Goal: Information Seeking & Learning: Find specific fact

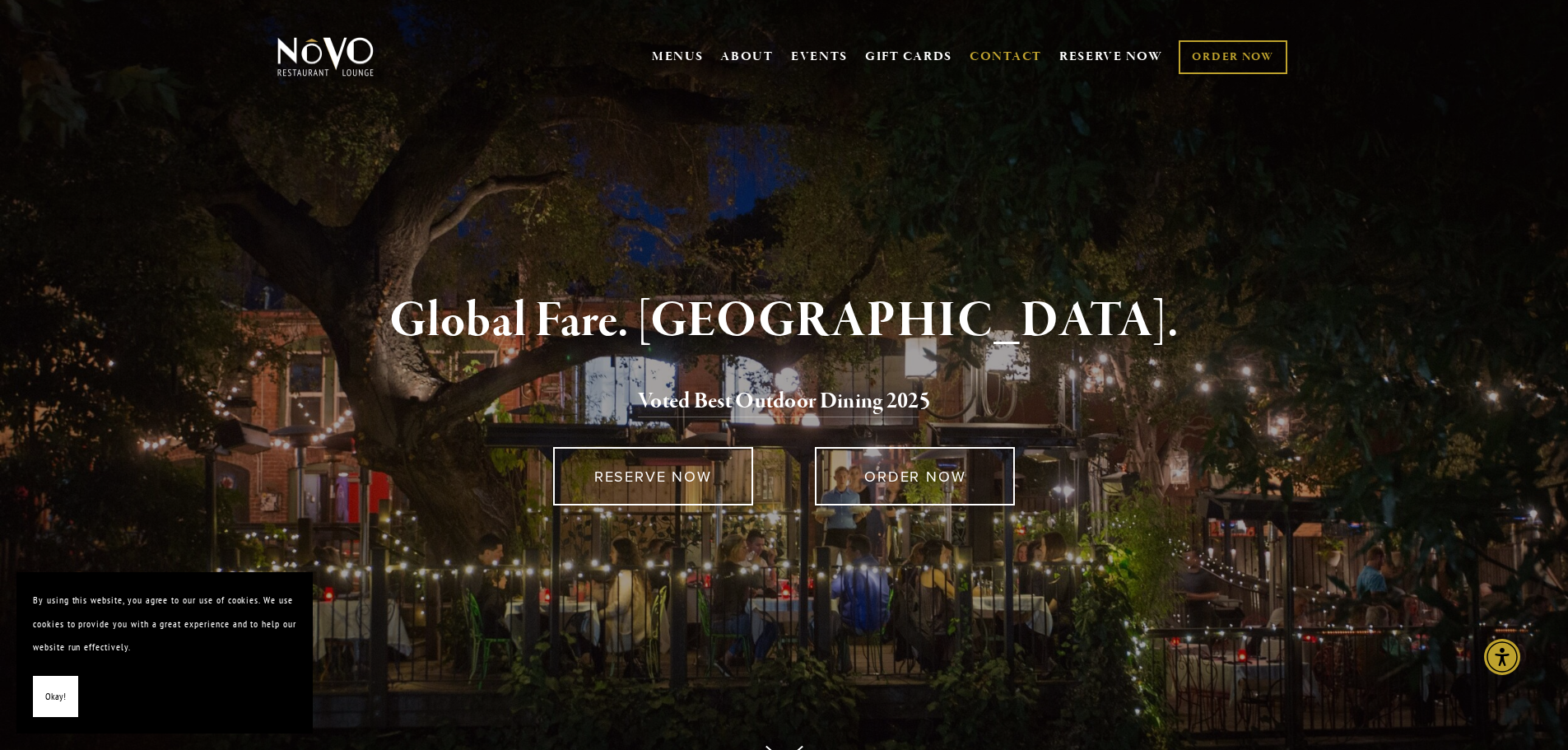
click at [1016, 54] on link "CONTACT" at bounding box center [1006, 57] width 73 height 31
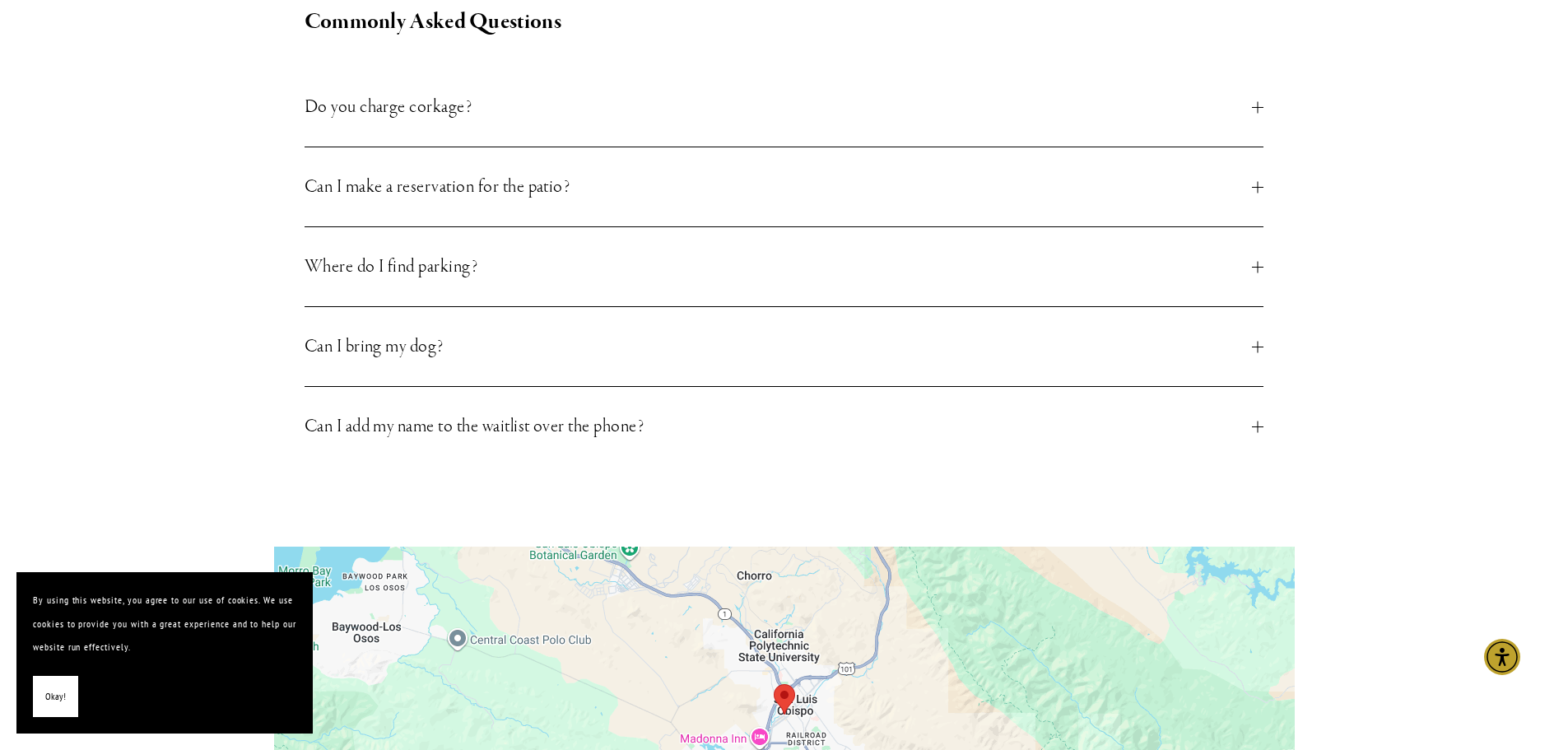
scroll to position [659, 0]
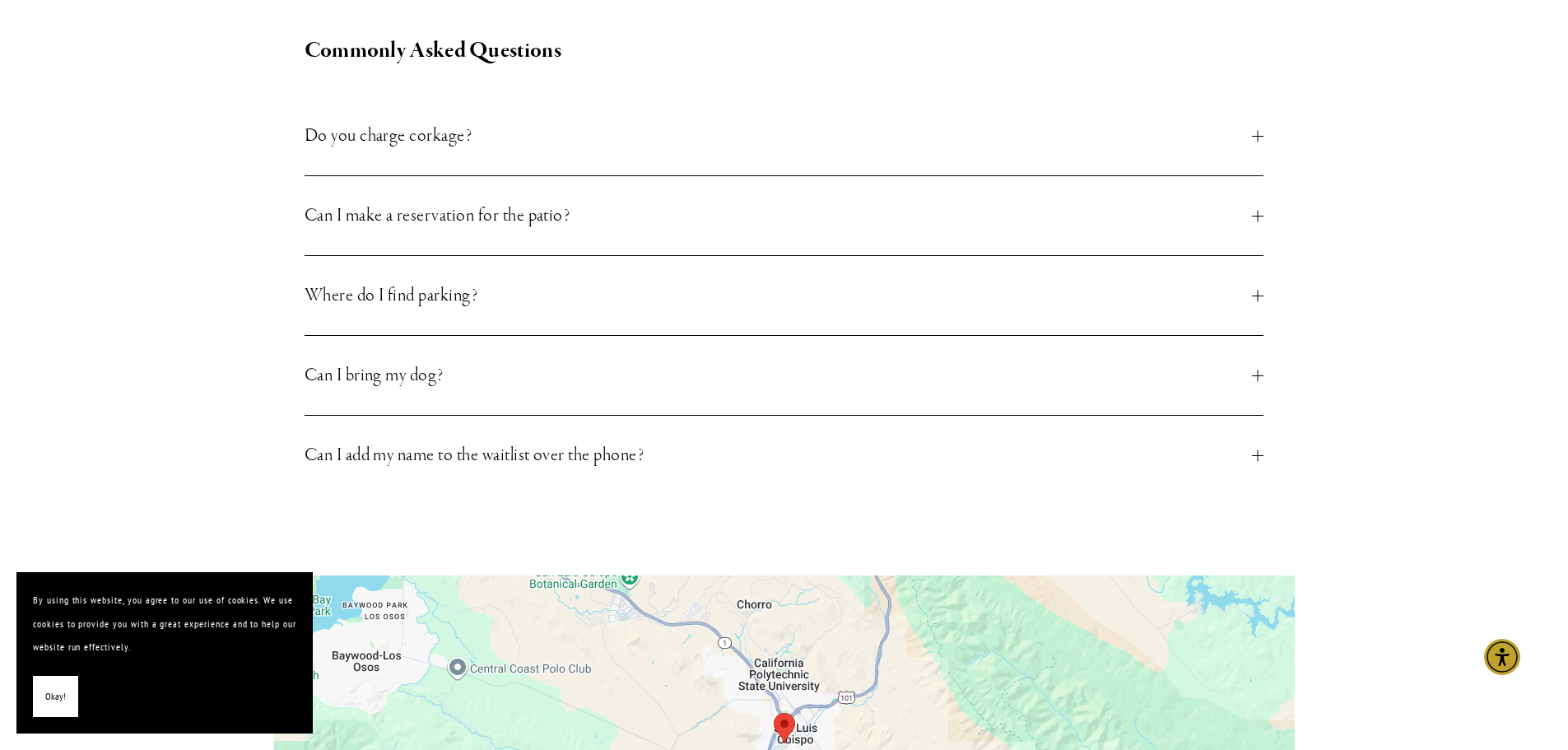
click at [526, 123] on span "Do you charge corkage?" at bounding box center [778, 136] width 948 height 29
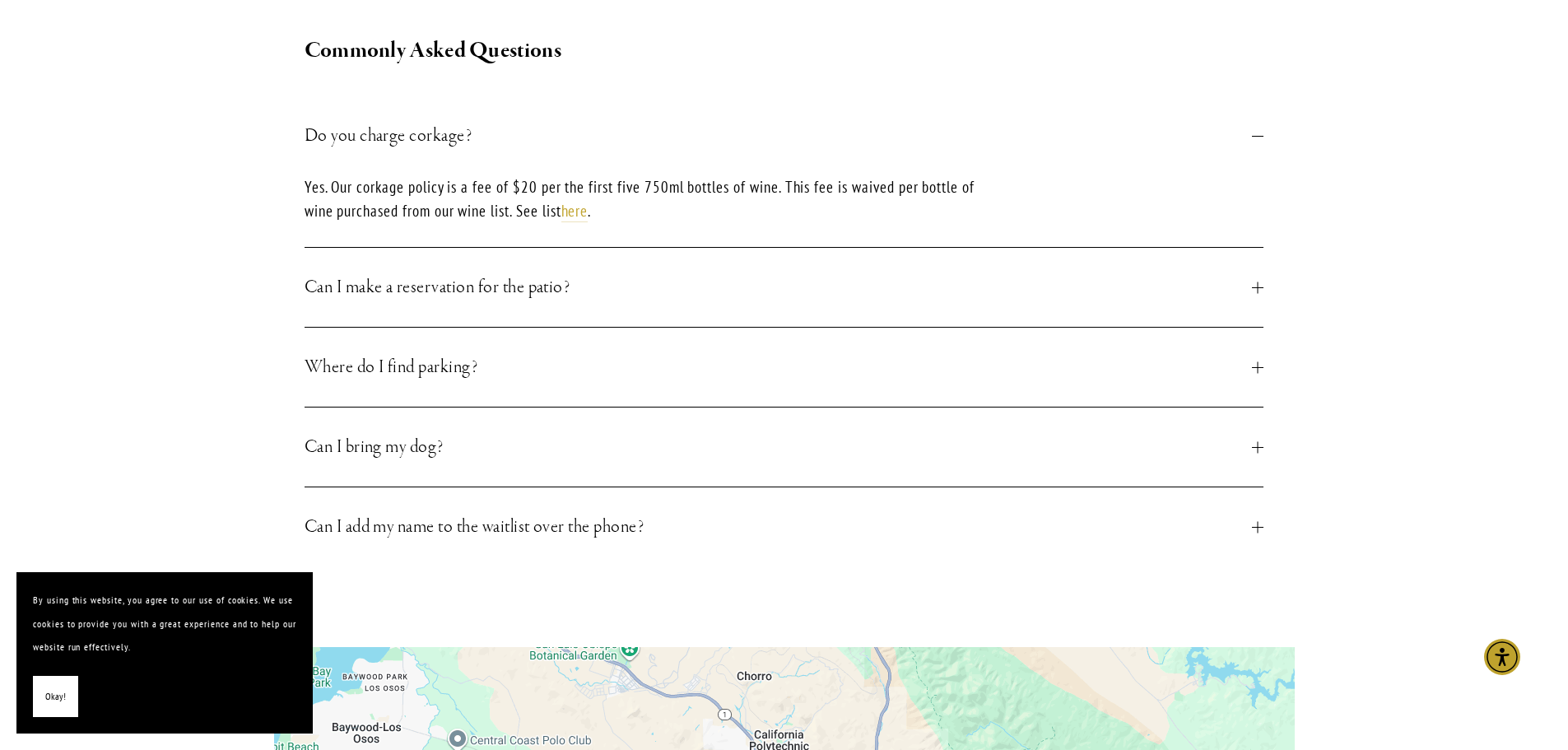
click at [591, 121] on span "Do you charge corkage?" at bounding box center [778, 136] width 948 height 29
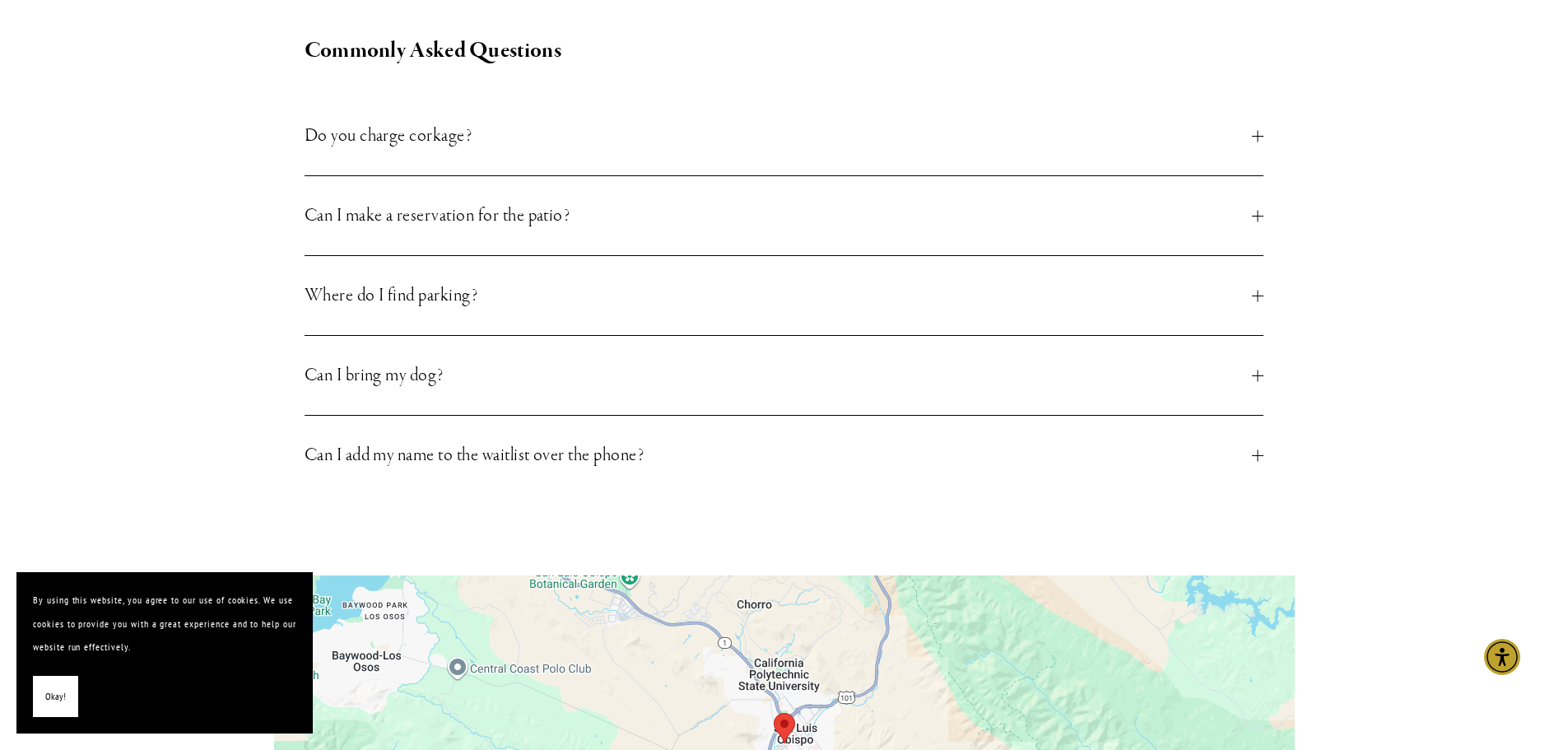
click at [475, 201] on span "Can I make a reservation for the patio?" at bounding box center [778, 215] width 948 height 29
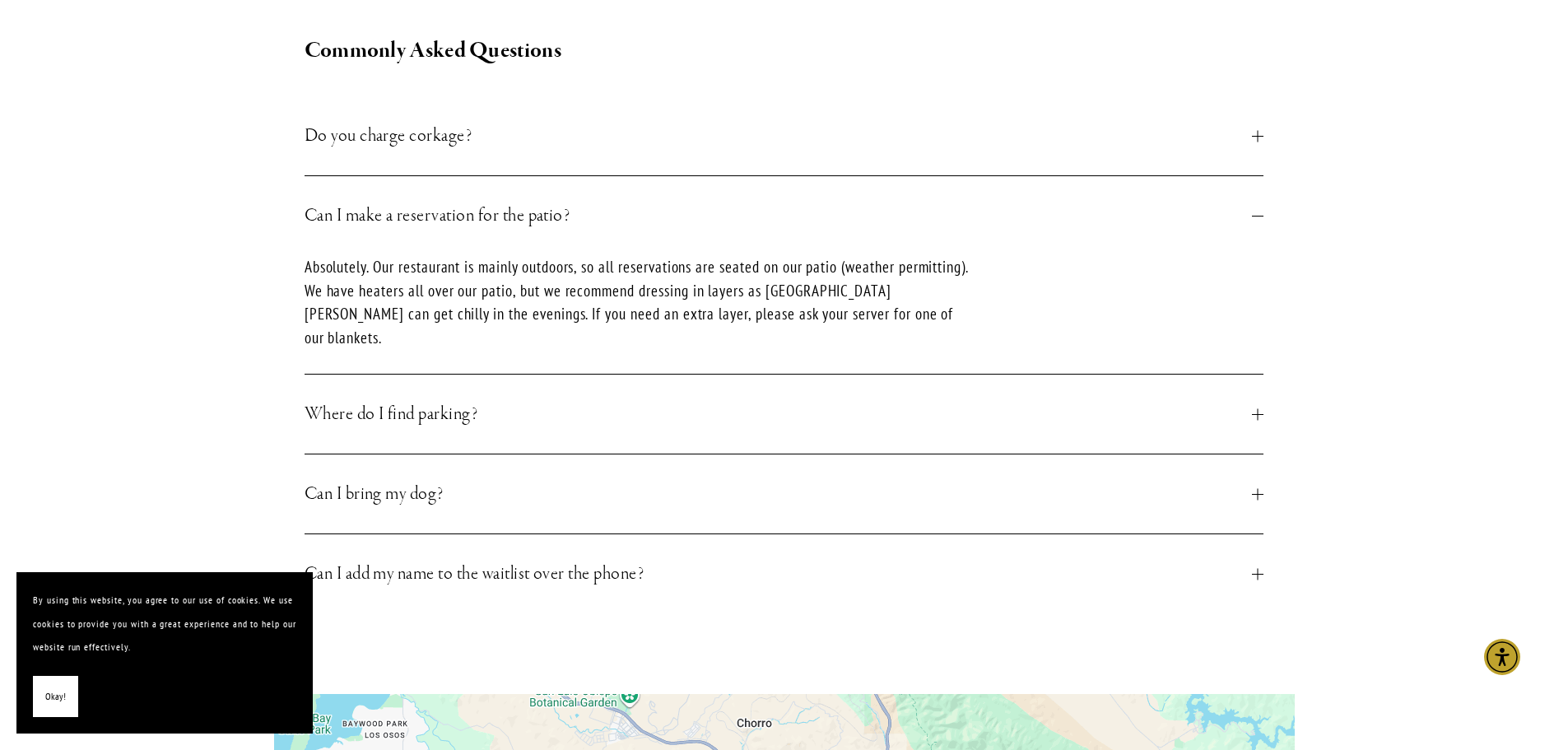
click at [449, 201] on span "Can I make a reservation for the patio?" at bounding box center [778, 215] width 948 height 29
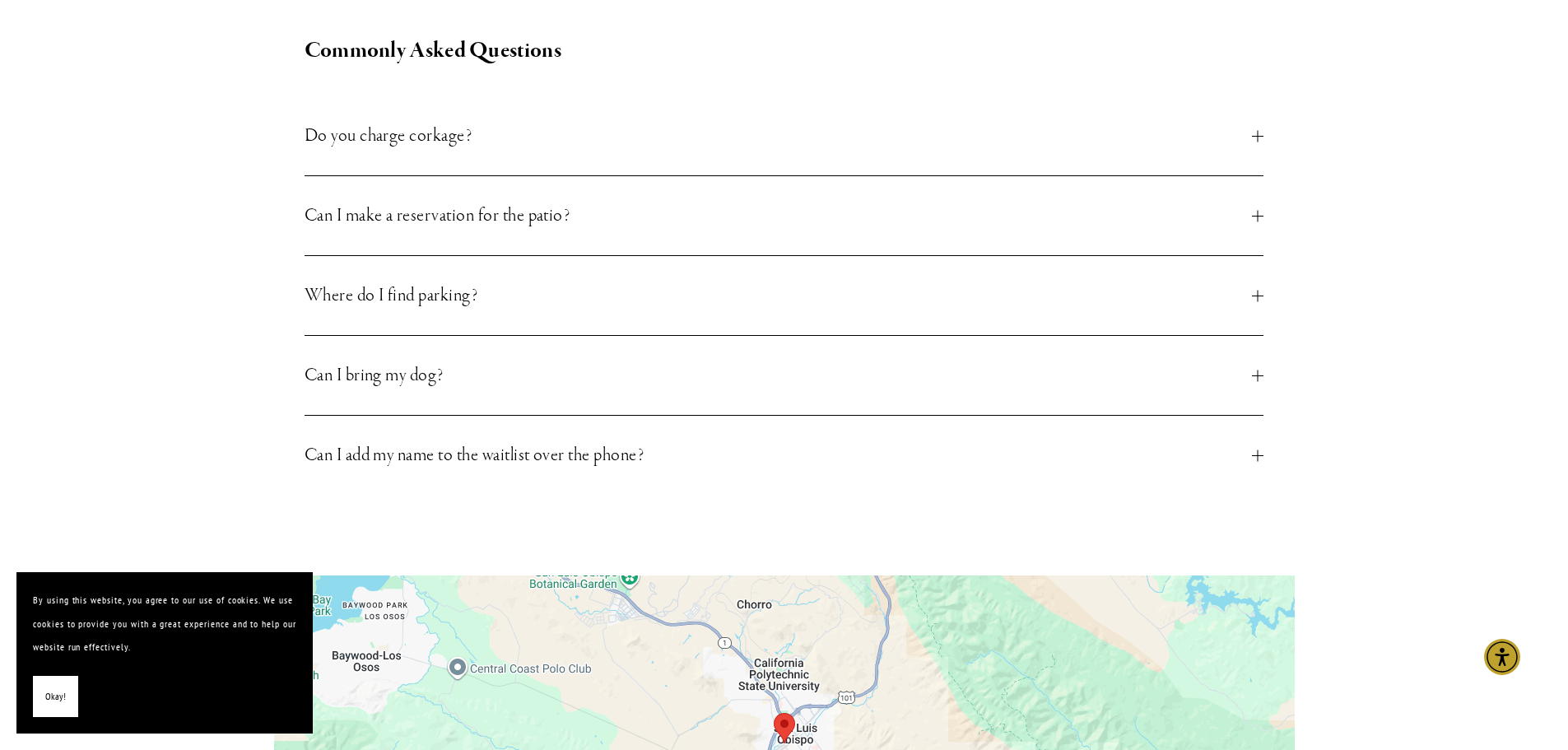
click at [470, 281] on span "Where do I find parking?" at bounding box center [778, 296] width 948 height 29
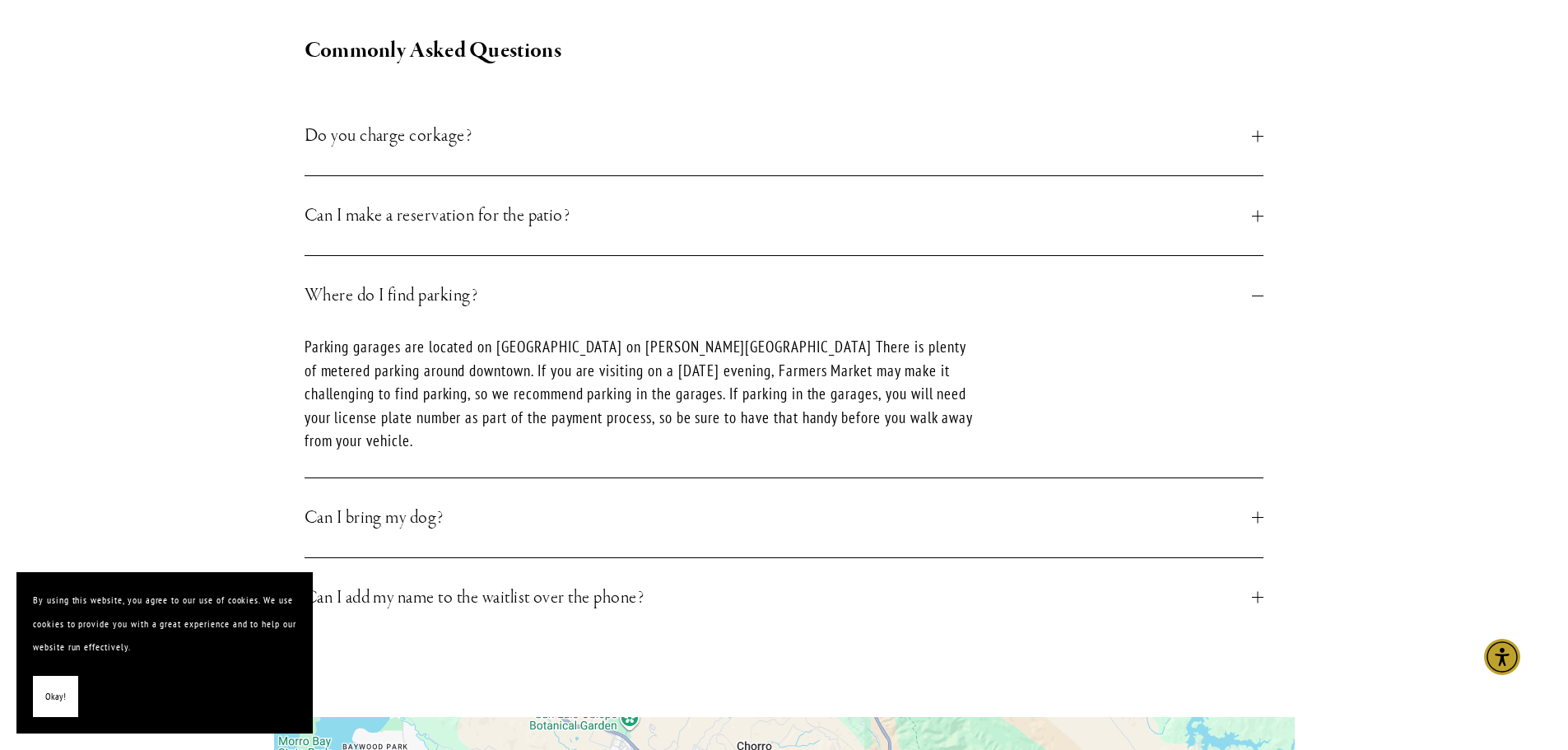
click at [468, 281] on span "Where do I find parking?" at bounding box center [778, 296] width 948 height 29
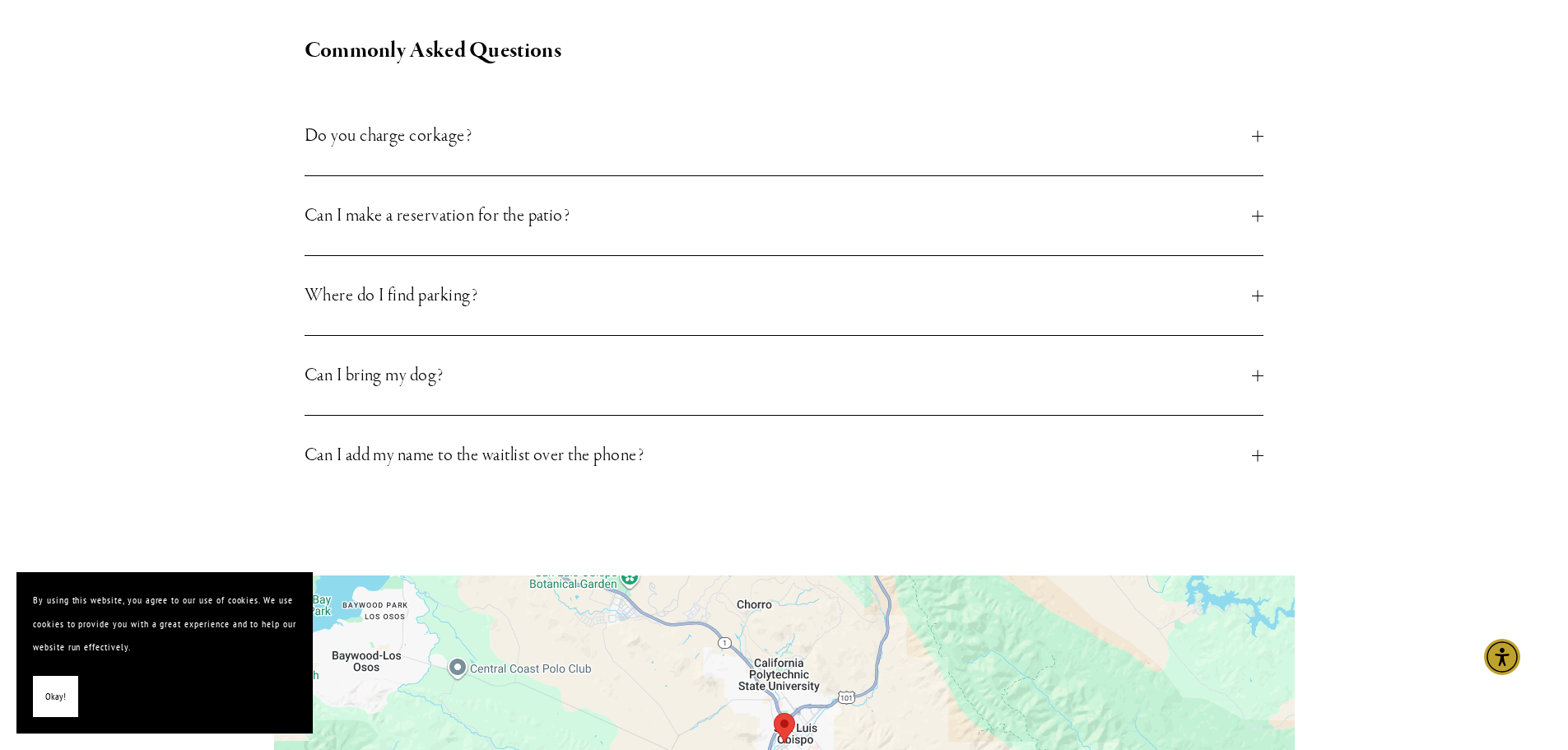
click at [500, 336] on button "Can I bring my dog?" at bounding box center [784, 375] width 960 height 79
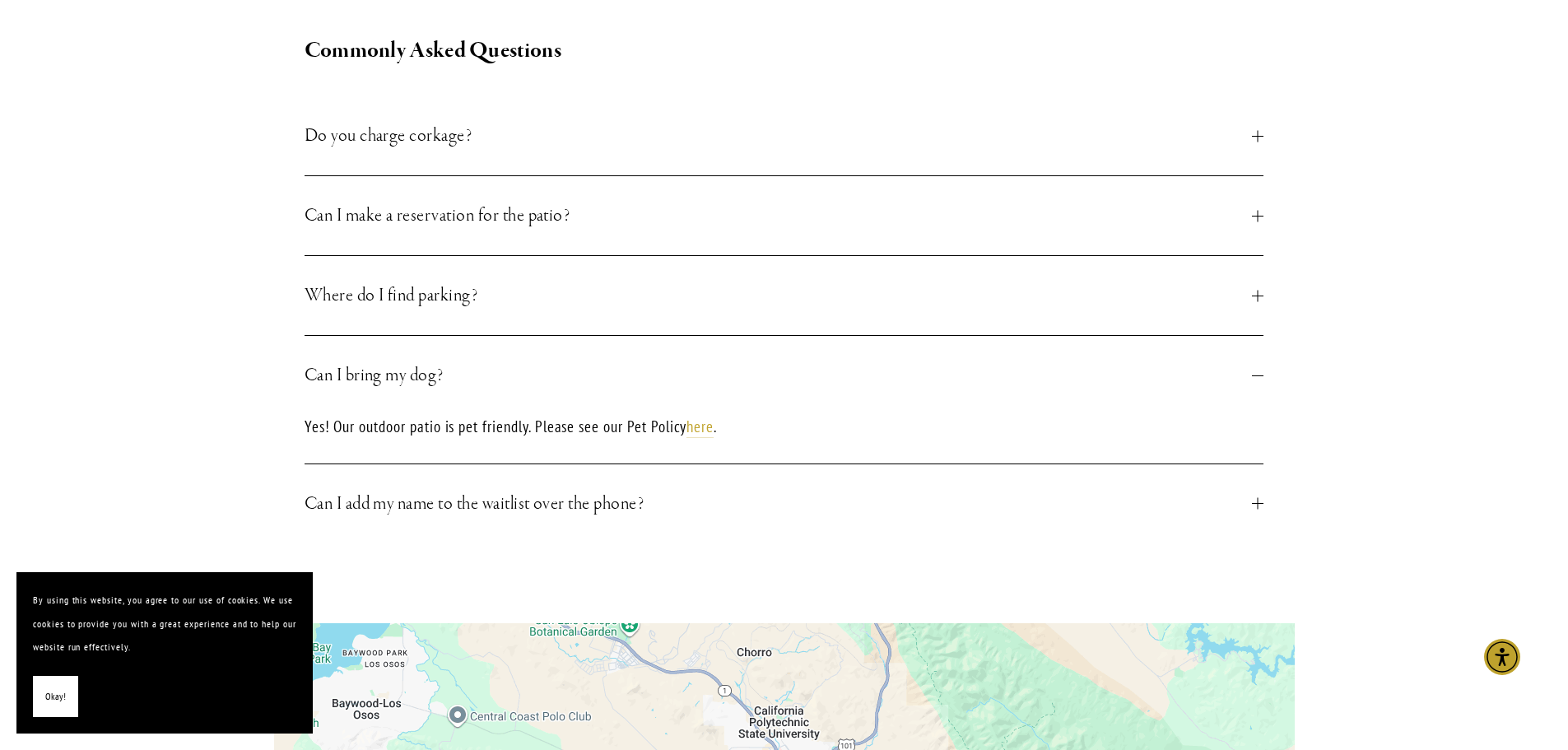
drag, startPoint x: 425, startPoint y: 489, endPoint x: 433, endPoint y: 480, distance: 12.0
click at [429, 490] on span "Can I add my name to the waitlist over the phone?" at bounding box center [778, 504] width 948 height 29
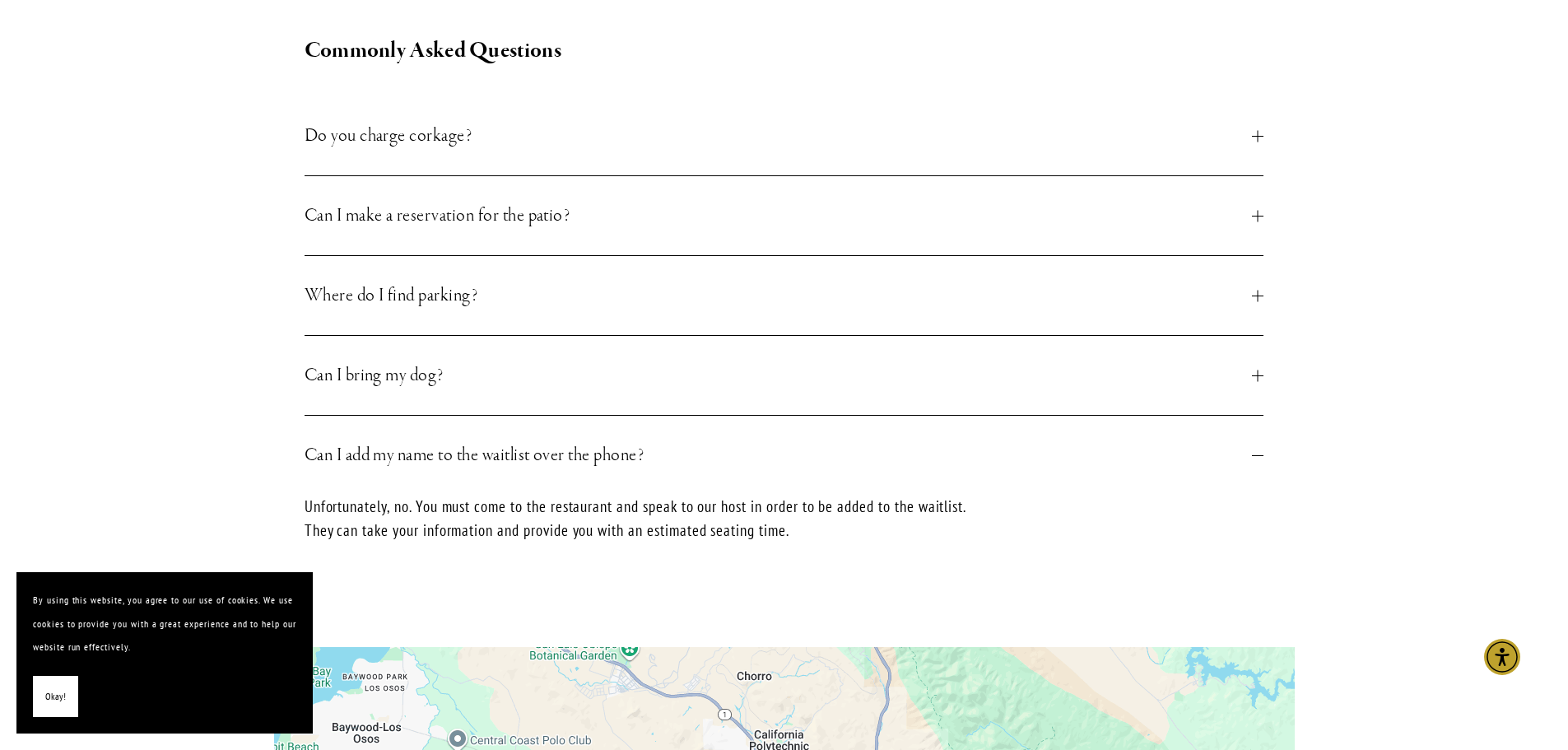
click at [448, 451] on button "Can I add my name to the waitlist over the phone?" at bounding box center [784, 455] width 960 height 79
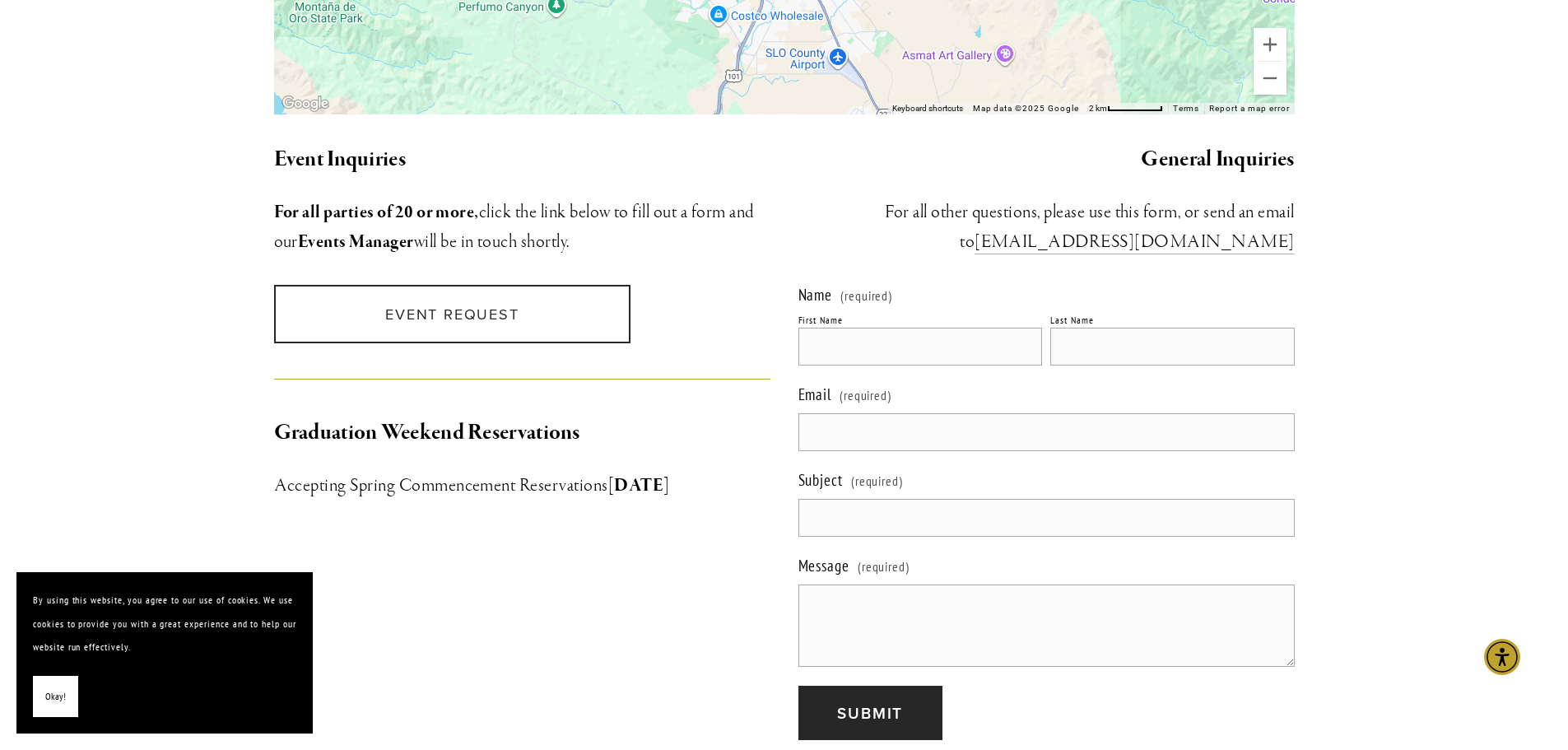
scroll to position [1482, 0]
